Goal: Transaction & Acquisition: Purchase product/service

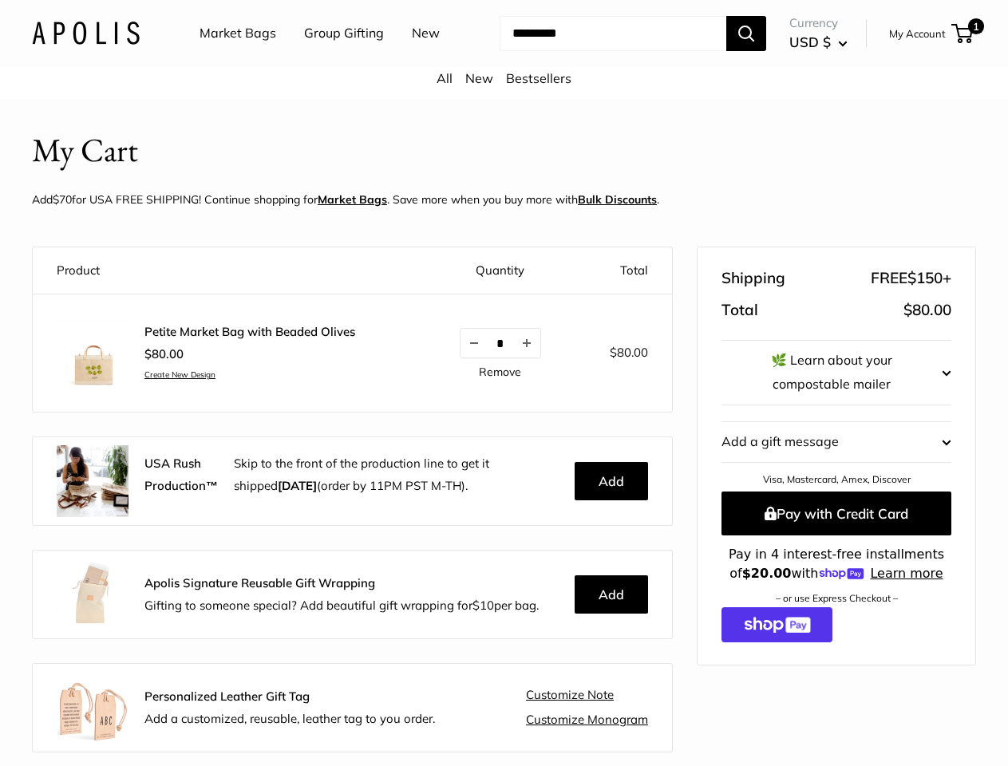
click at [503, 383] on td "* Remove" at bounding box center [500, 353] width 147 height 118
click at [503, 51] on input "Search..." at bounding box center [612, 33] width 227 height 35
click at [330, 59] on ul "Market Bags Group Gifting New" at bounding box center [333, 33] width 268 height 51
click at [598, 51] on input "Search..." at bounding box center [612, 33] width 227 height 35
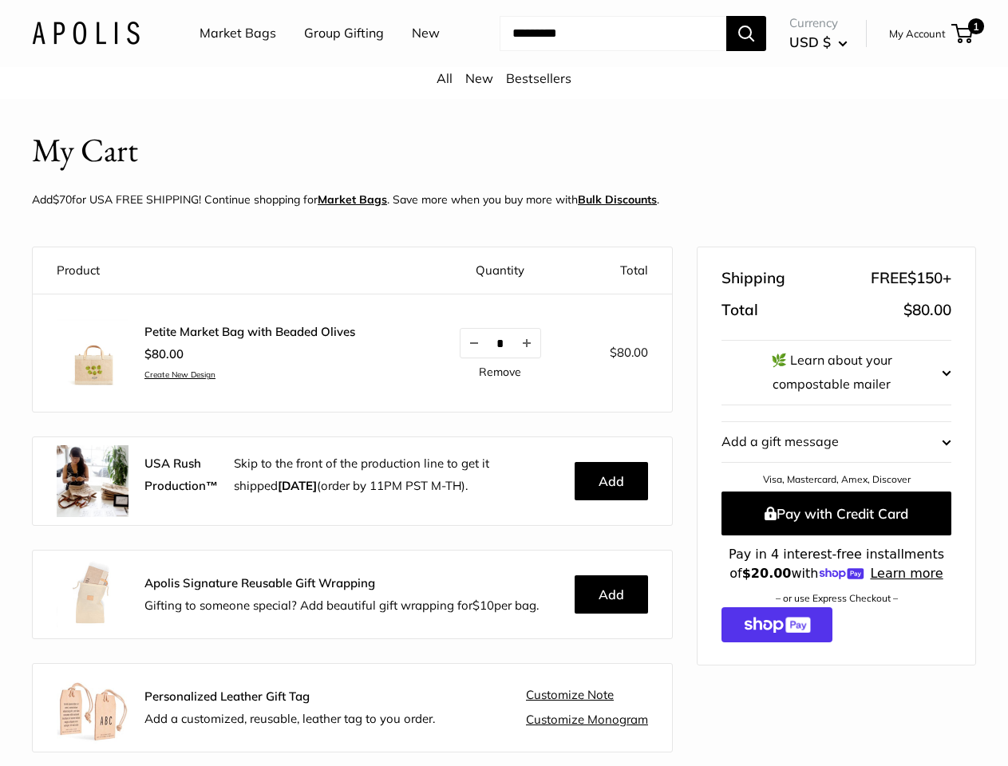
click at [503, 456] on div "USA Rush Production™ Skip to the front of the production line to get it shipped…" at bounding box center [352, 481] width 639 height 88
click at [460, 357] on button "Decrease quantity by 1" at bounding box center [473, 343] width 27 height 29
click at [513, 357] on button "Increase quantity by 1" at bounding box center [526, 343] width 27 height 29
